Goal: Transaction & Acquisition: Purchase product/service

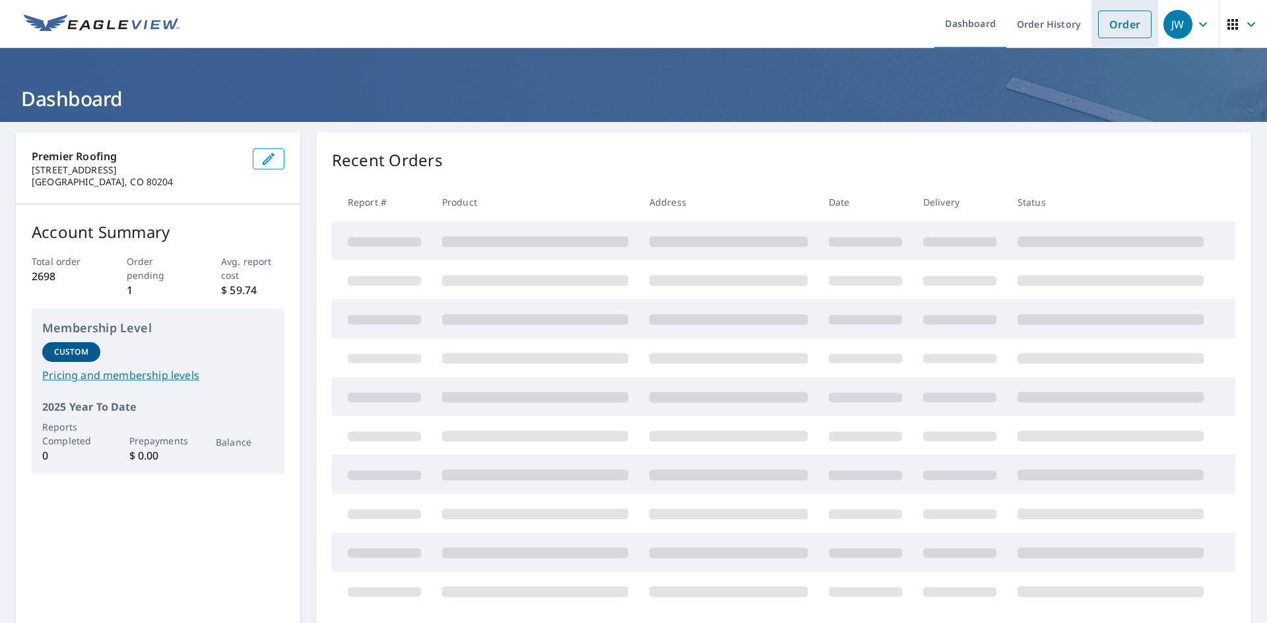
click at [1105, 20] on link "Order" at bounding box center [1124, 25] width 53 height 28
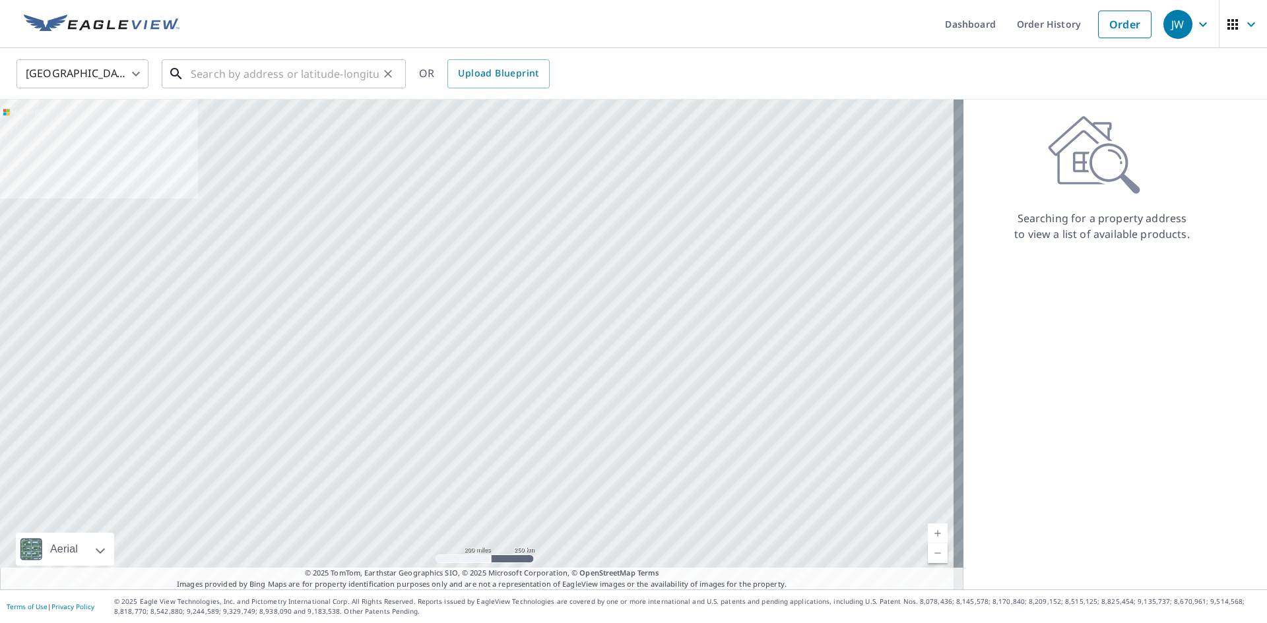
click at [245, 78] on input "text" at bounding box center [285, 73] width 188 height 37
paste input "[STREET_ADDRESS][US_STATE]"
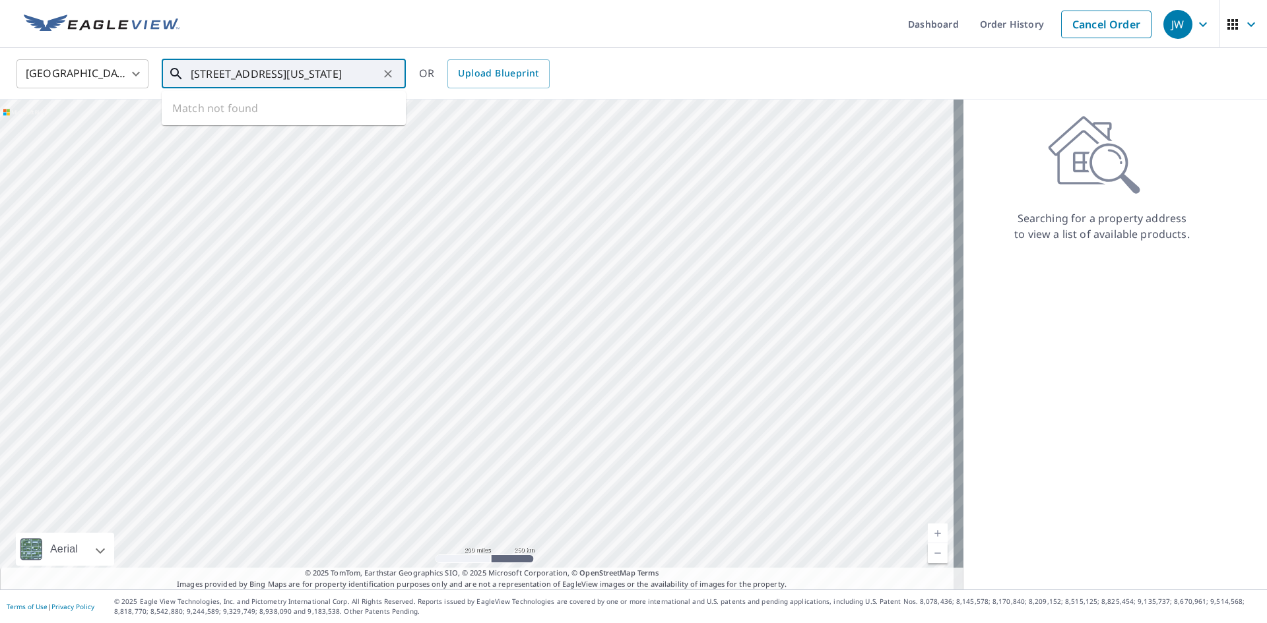
scroll to position [0, 1]
click at [224, 112] on span "[STREET_ADDRESS]" at bounding box center [291, 112] width 207 height 16
type input "[STREET_ADDRESS][US_STATE]"
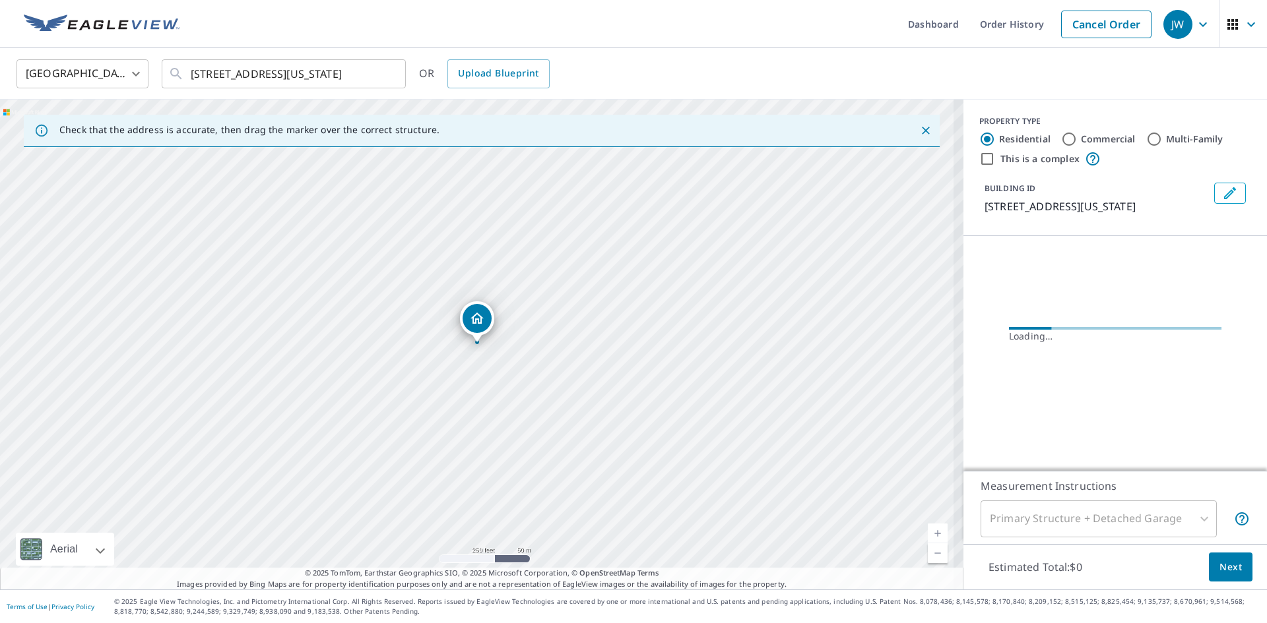
scroll to position [0, 0]
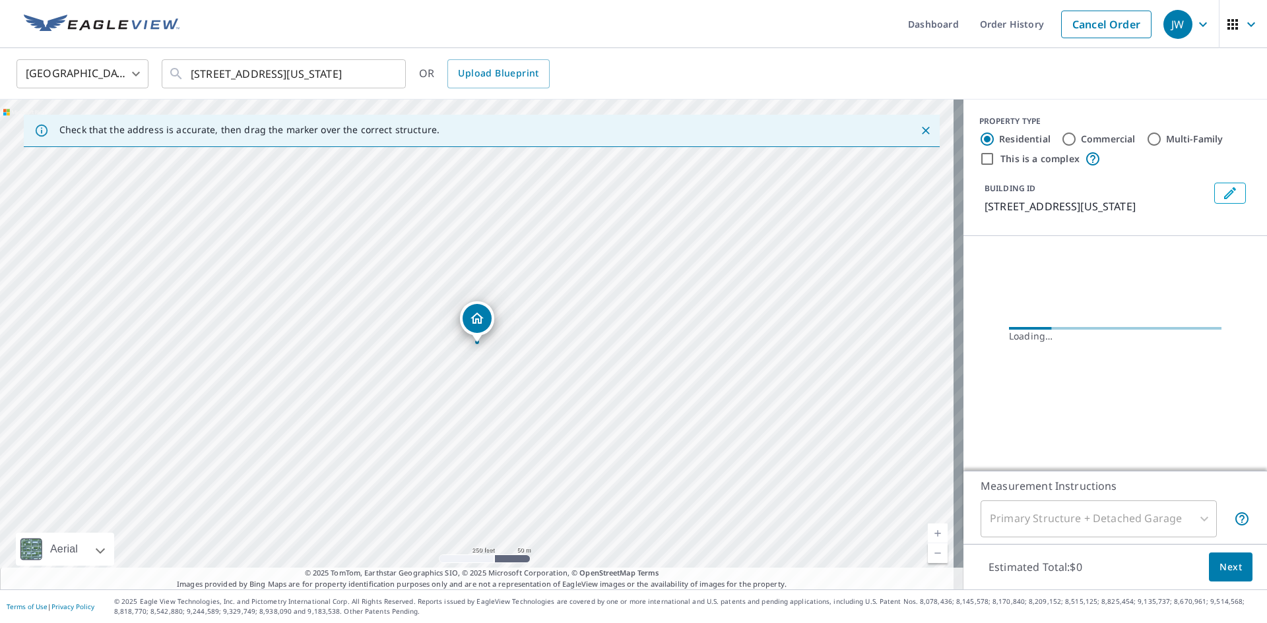
click at [1061, 137] on input "Commercial" at bounding box center [1069, 139] width 16 height 16
radio input "true"
type input "4"
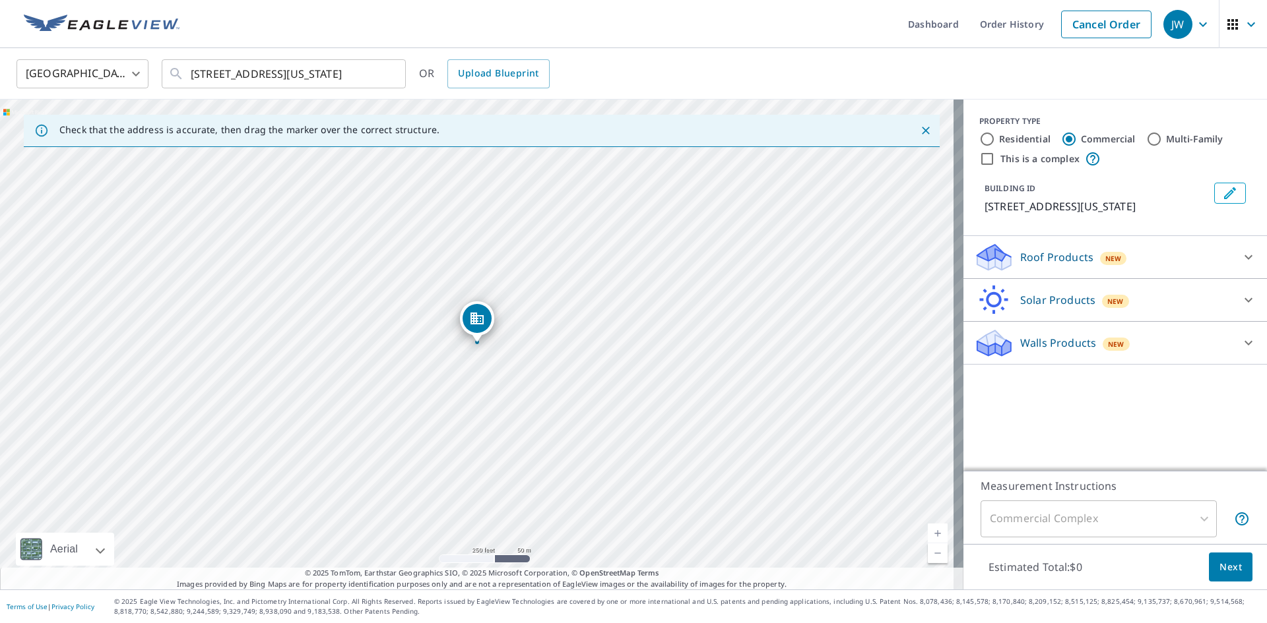
click at [999, 257] on icon at bounding box center [994, 262] width 34 height 16
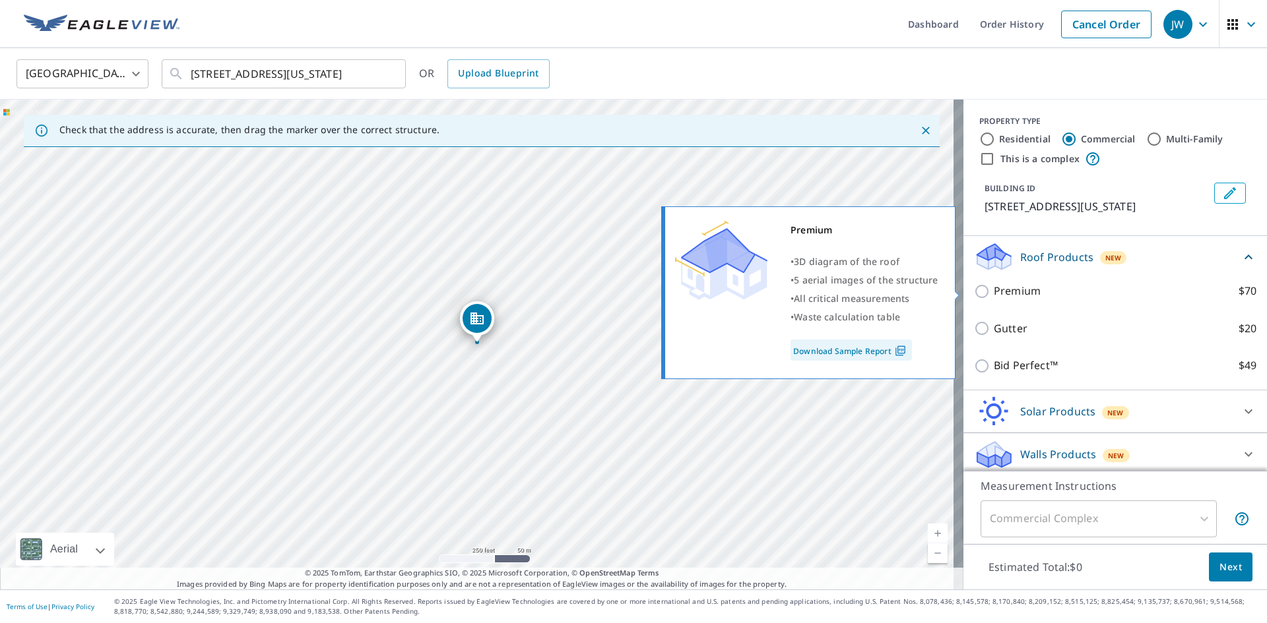
click at [1126, 298] on label "Premium $70" at bounding box center [1125, 291] width 263 height 16
click at [994, 298] on input "Premium $70" at bounding box center [984, 292] width 20 height 16
checkbox input "true"
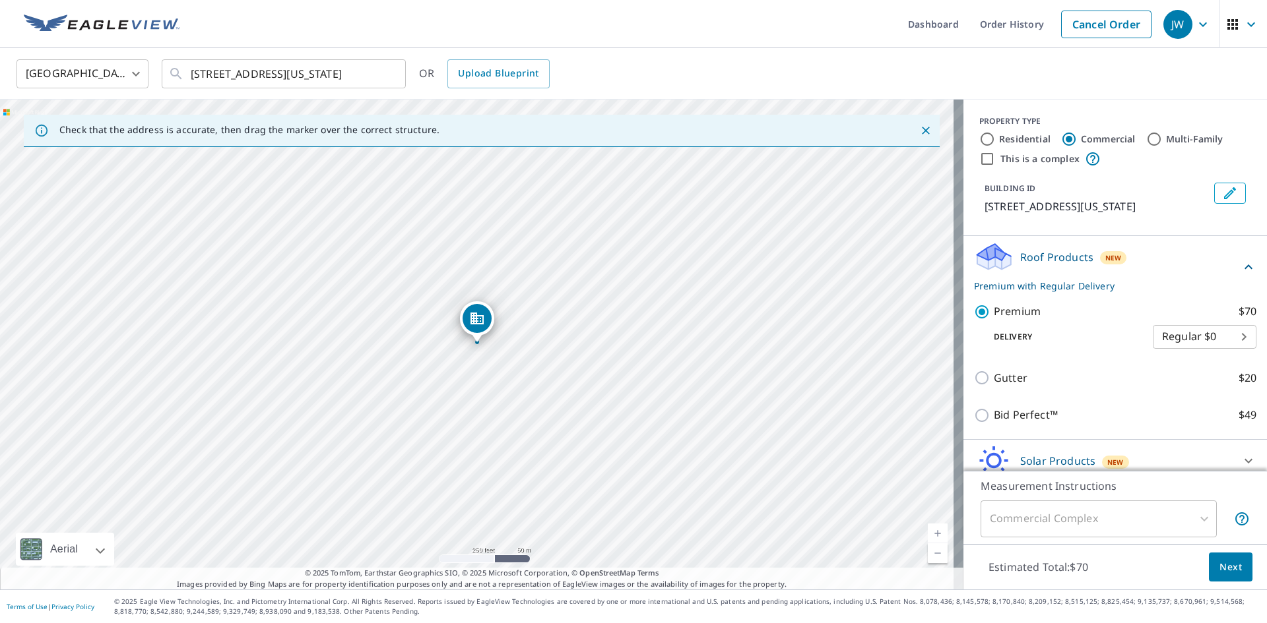
click at [1224, 571] on span "Next" at bounding box center [1230, 567] width 22 height 16
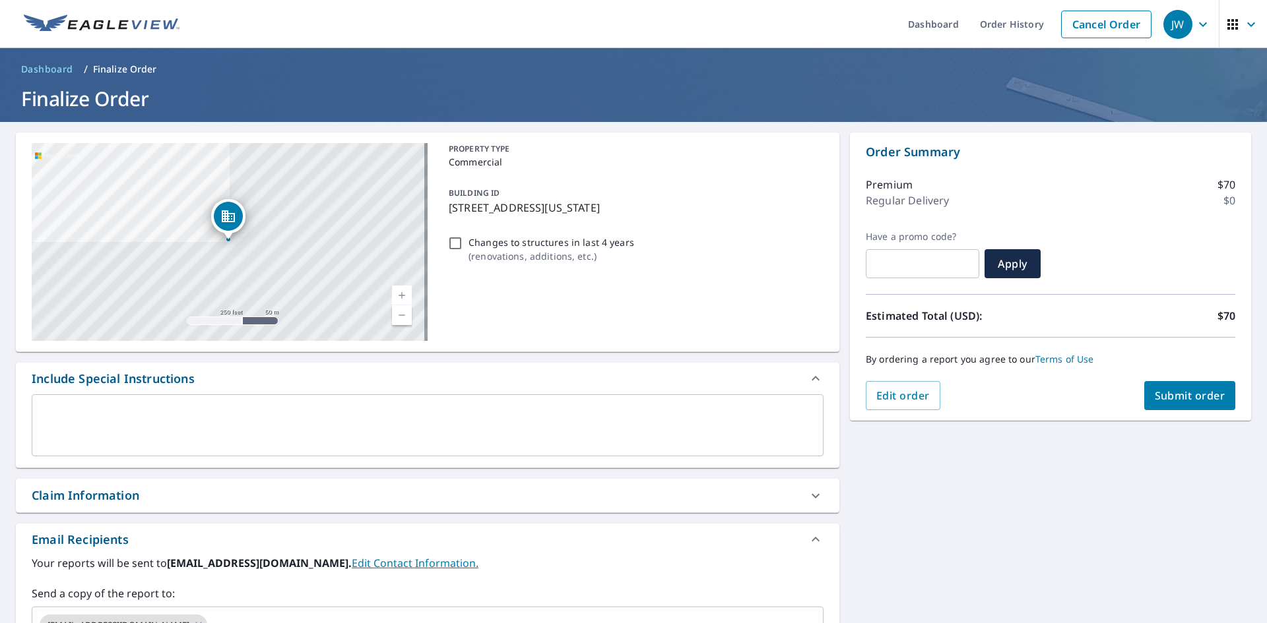
drag, startPoint x: 1185, startPoint y: 398, endPoint x: 79, endPoint y: 452, distance: 1107.0
click at [79, 452] on div "[STREET_ADDRESS][US_STATE] Aerial Road A standard road map Aerial A detailed lo…" at bounding box center [633, 464] width 1267 height 684
click at [94, 493] on div "Claim Information" at bounding box center [86, 496] width 108 height 18
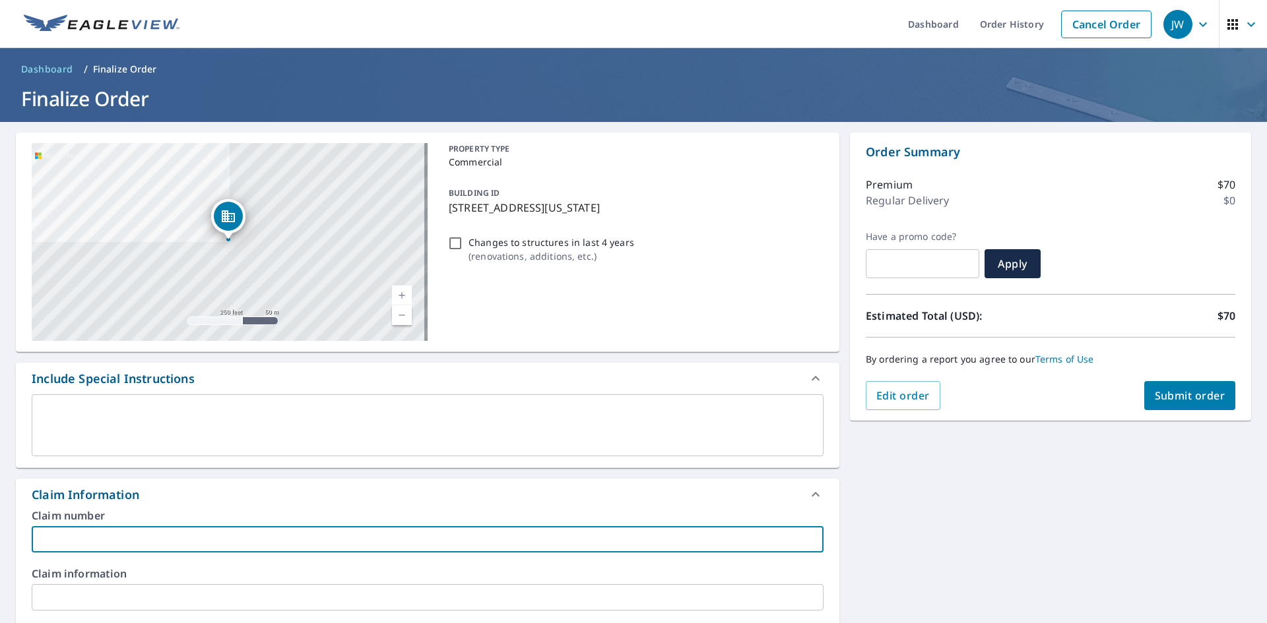
click at [113, 532] on input "text" at bounding box center [428, 539] width 792 height 26
type input "[GEOGRAPHIC_DATA] 2"
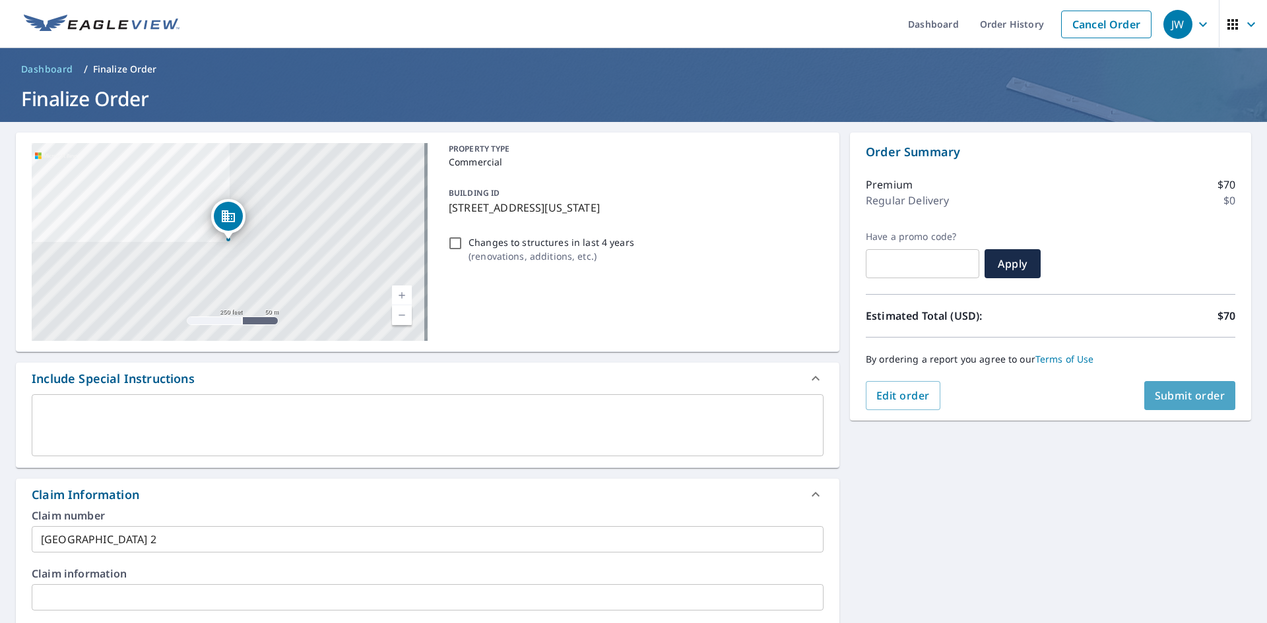
click at [1161, 393] on span "Submit order" at bounding box center [1190, 396] width 71 height 15
